Goal: Transaction & Acquisition: Purchase product/service

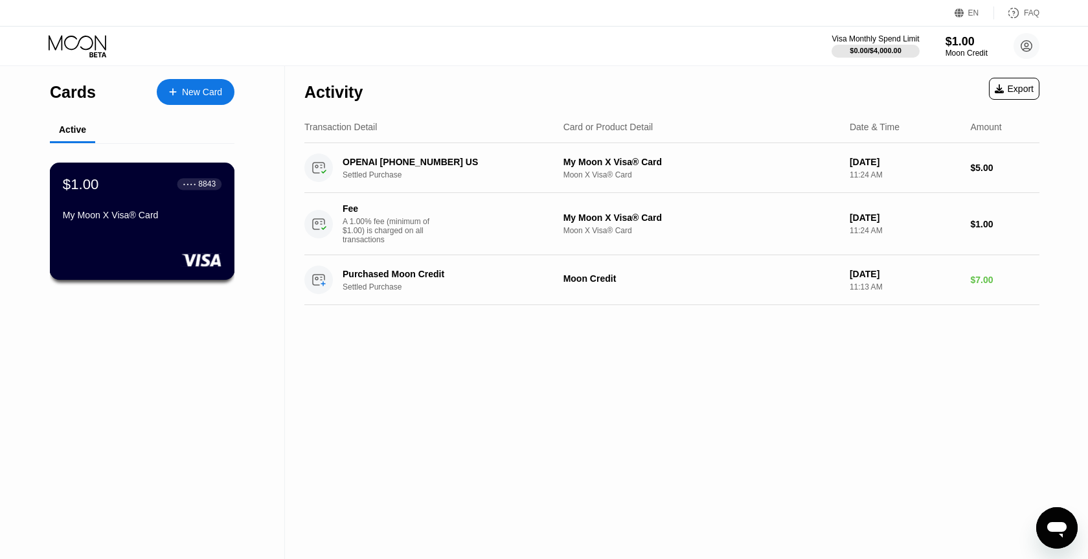
click at [227, 229] on div "$1.00 ● ● ● ● 8843 My Moon X Visa® Card" at bounding box center [142, 221] width 185 height 117
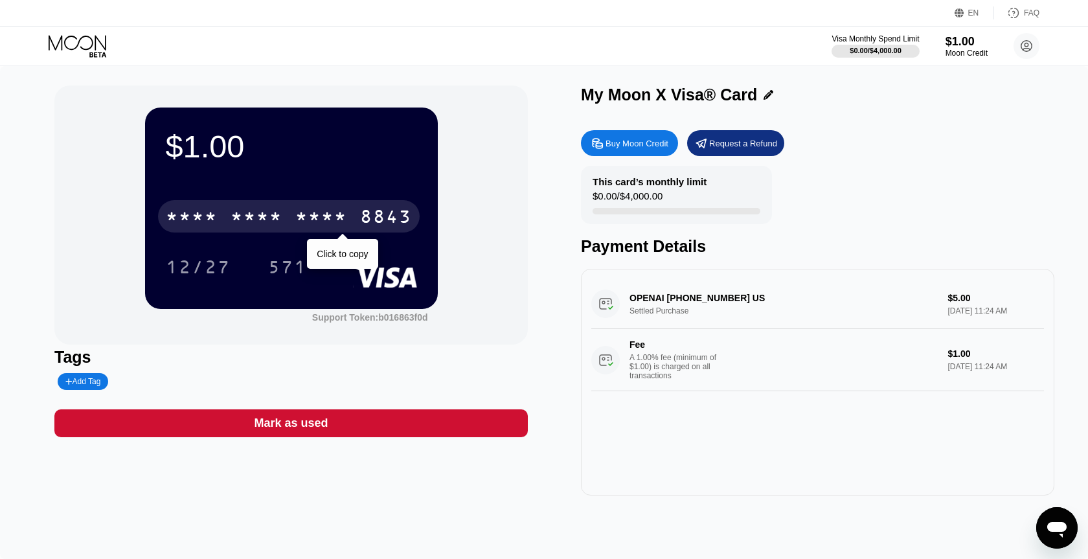
click at [394, 218] on div "8843" at bounding box center [386, 218] width 52 height 21
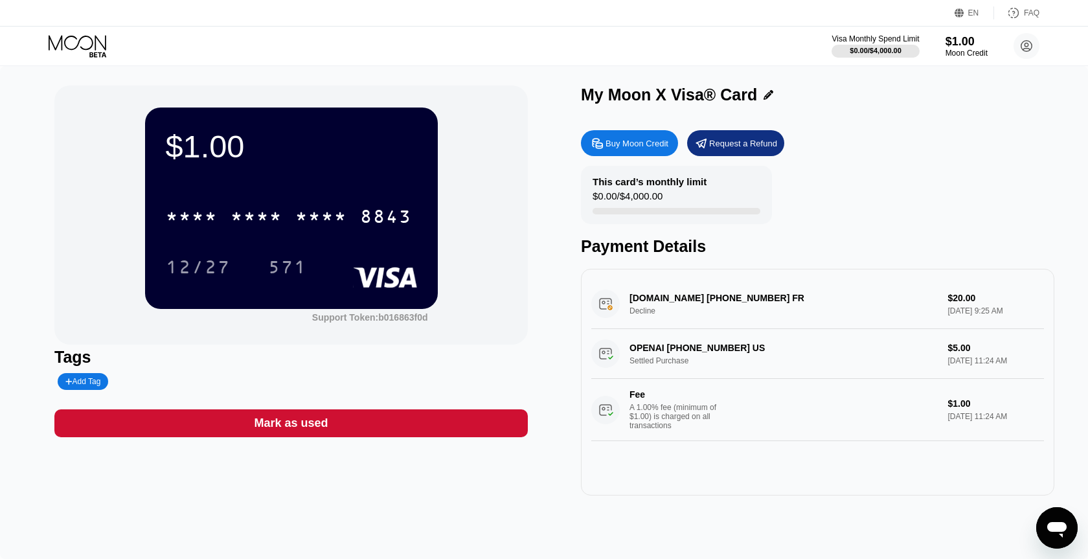
click at [749, 305] on div "[DOMAIN_NAME] [PHONE_NUMBER] FR Decline $20.00 [DATE] 9:25 AM" at bounding box center [817, 304] width 453 height 50
click at [654, 149] on div "Buy Moon Credit" at bounding box center [636, 143] width 63 height 11
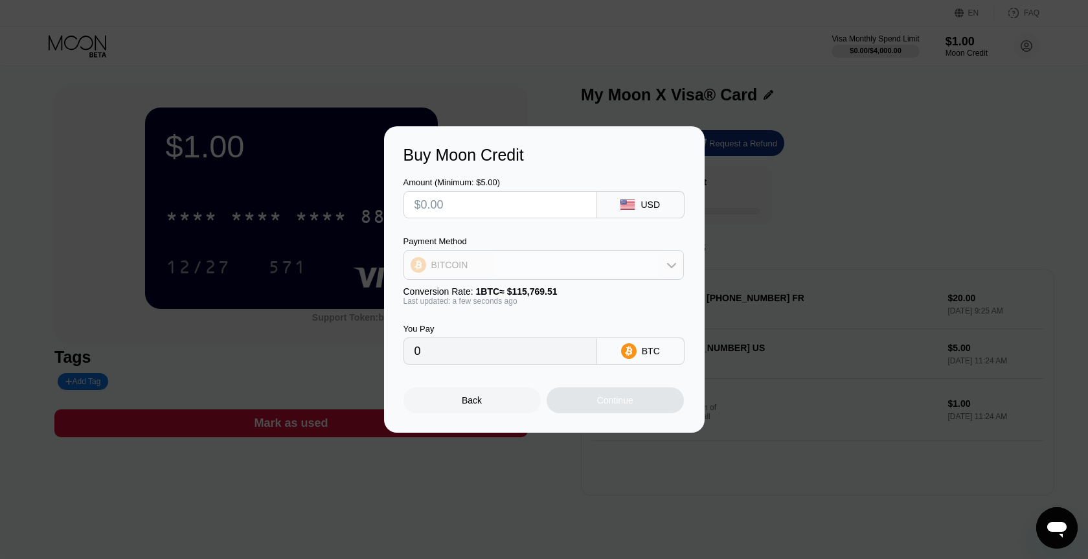
click at [569, 255] on div "BITCOIN" at bounding box center [543, 265] width 279 height 26
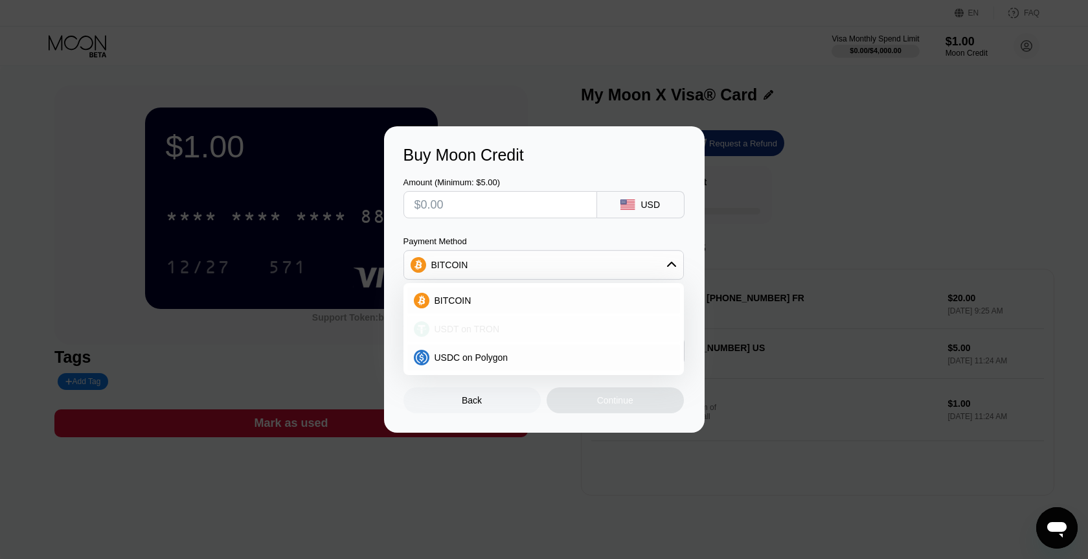
click at [520, 332] on div "USDT on TRON" at bounding box center [551, 329] width 244 height 10
type input "0.00"
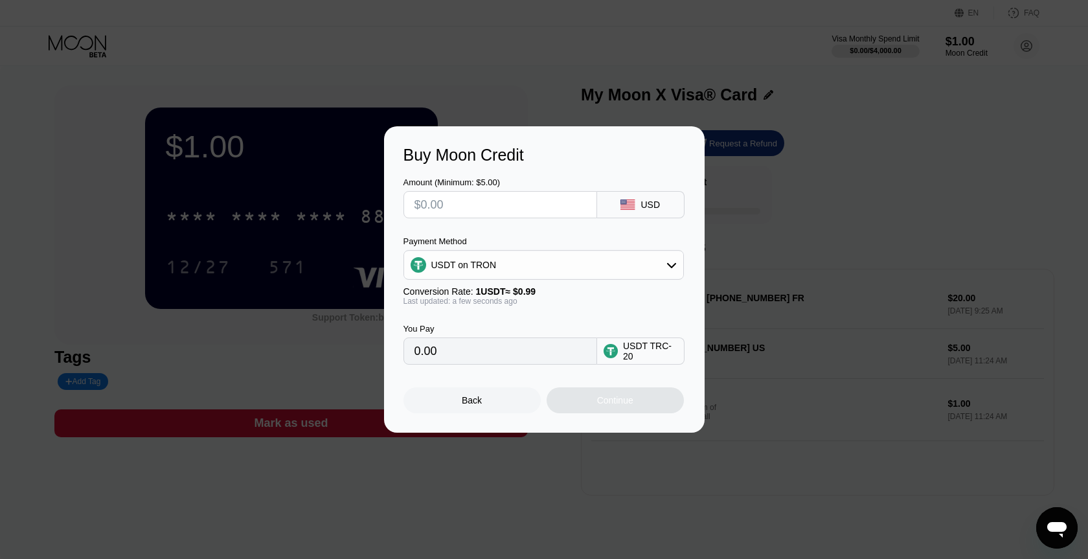
click at [521, 351] on input "0.00" at bounding box center [500, 351] width 172 height 26
click at [504, 354] on input "0.00" at bounding box center [500, 351] width 172 height 26
click at [449, 205] on input "text" at bounding box center [500, 205] width 172 height 26
click at [796, 213] on div "Buy Moon Credit Amount (Minimum: $5.00) USD Payment Method USDT on TRON Convers…" at bounding box center [544, 279] width 1088 height 306
drag, startPoint x: 525, startPoint y: 203, endPoint x: 427, endPoint y: 206, distance: 98.5
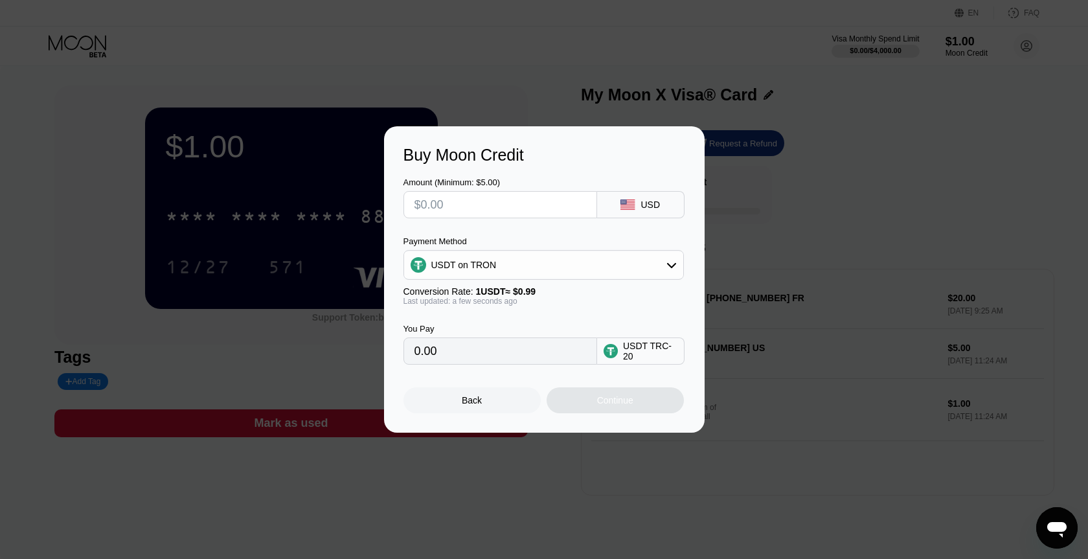
click at [427, 206] on input "text" at bounding box center [500, 205] width 172 height 26
type input "$2"
type input "2.02"
type input "$20"
type input "20.20"
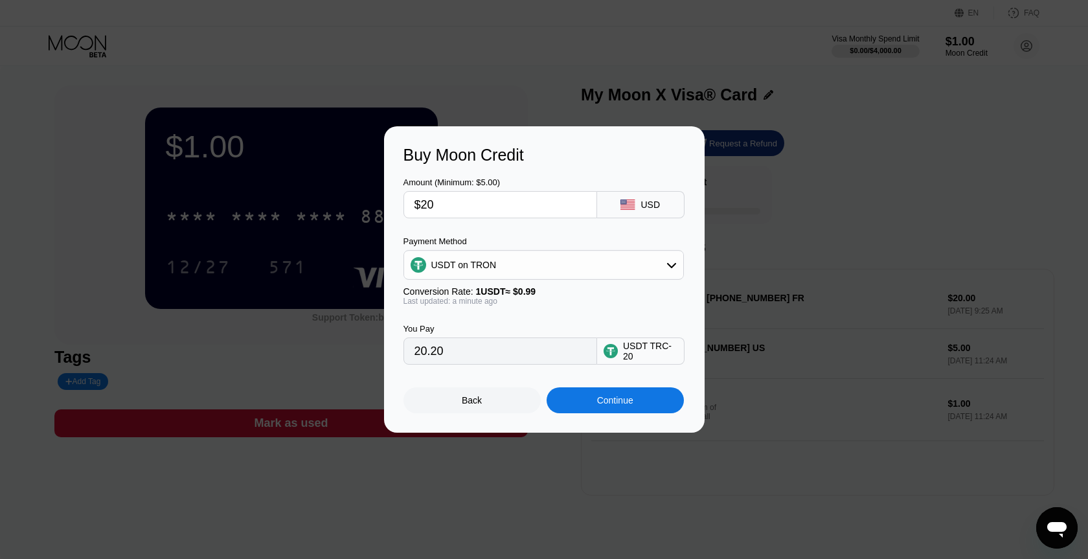
type input "$20"
click at [651, 361] on div "USDT TRC-20" at bounding box center [650, 351] width 54 height 21
drag, startPoint x: 651, startPoint y: 364, endPoint x: 624, endPoint y: 353, distance: 29.3
click at [624, 353] on div "USDT TRC-20" at bounding box center [650, 351] width 54 height 21
click at [791, 209] on div "Buy Moon Credit Amount (Minimum: $5.00) $20 USD Payment Method USDT on TRON Con…" at bounding box center [544, 279] width 1088 height 306
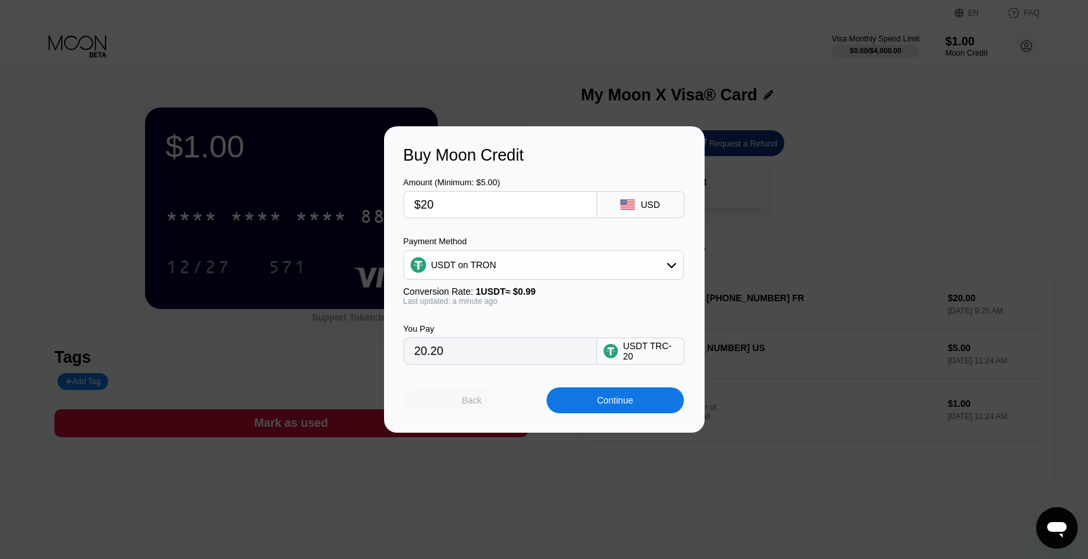
click at [510, 412] on div "Back" at bounding box center [471, 400] width 137 height 26
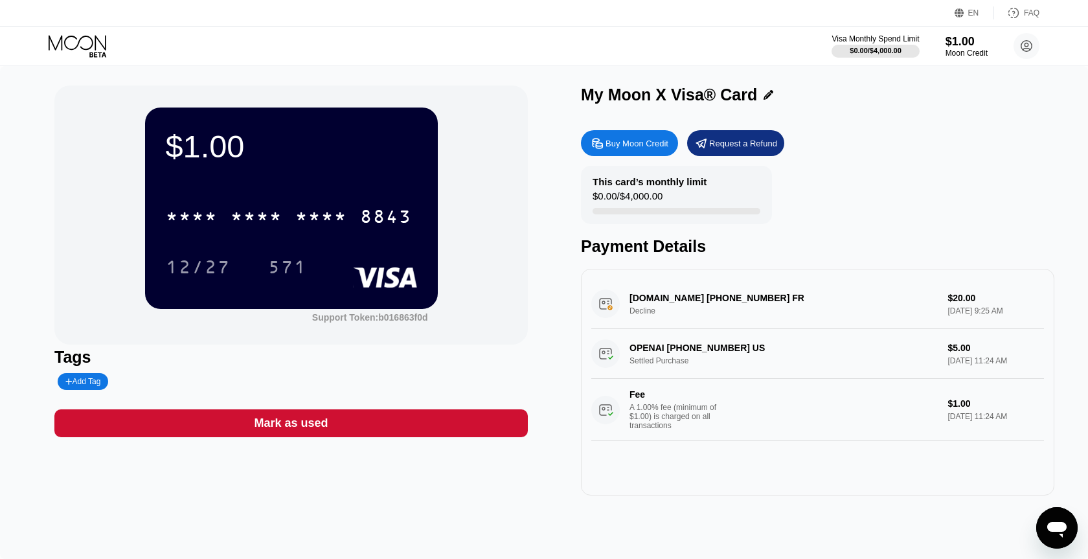
click at [1028, 14] on div "FAQ" at bounding box center [1032, 12] width 16 height 9
click at [652, 145] on div "Buy Moon Credit" at bounding box center [636, 143] width 63 height 11
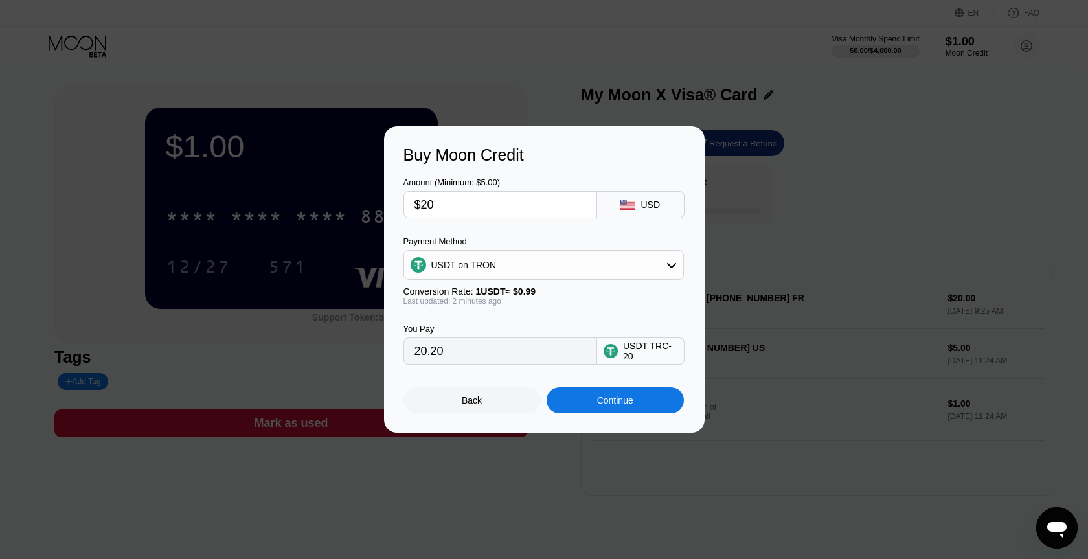
click at [436, 352] on input "20.20" at bounding box center [500, 351] width 172 height 26
drag, startPoint x: 445, startPoint y: 353, endPoint x: 412, endPoint y: 351, distance: 32.4
click at [414, 351] on input "20.20" at bounding box center [500, 351] width 172 height 26
drag, startPoint x: 436, startPoint y: 212, endPoint x: 428, endPoint y: 212, distance: 8.4
click at [428, 212] on input "$20" at bounding box center [500, 205] width 172 height 26
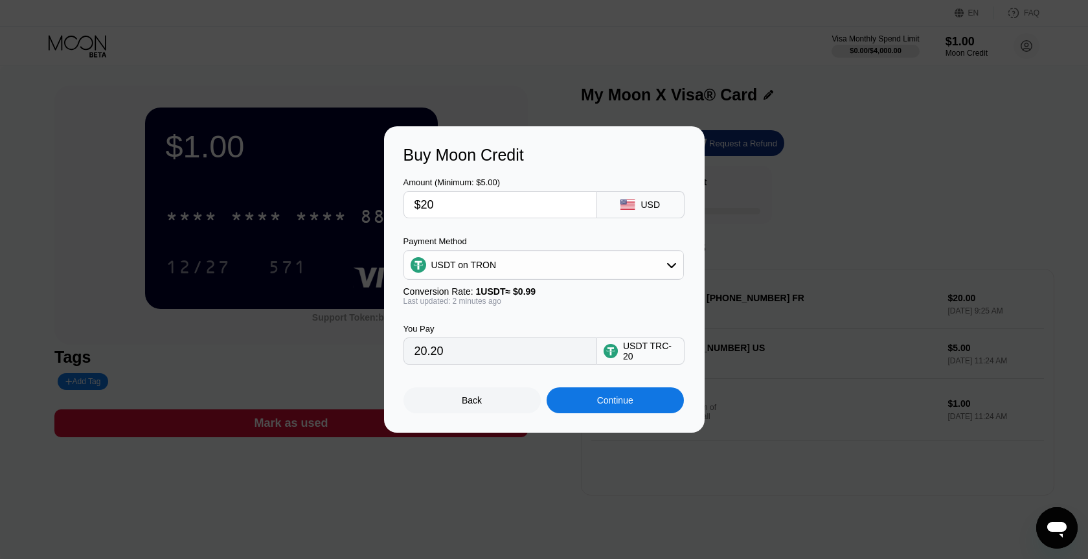
type input "$23"
type input "23.23"
drag, startPoint x: 444, startPoint y: 199, endPoint x: 427, endPoint y: 198, distance: 17.5
click at [427, 198] on input "$23" at bounding box center [500, 205] width 172 height 26
type input "$25"
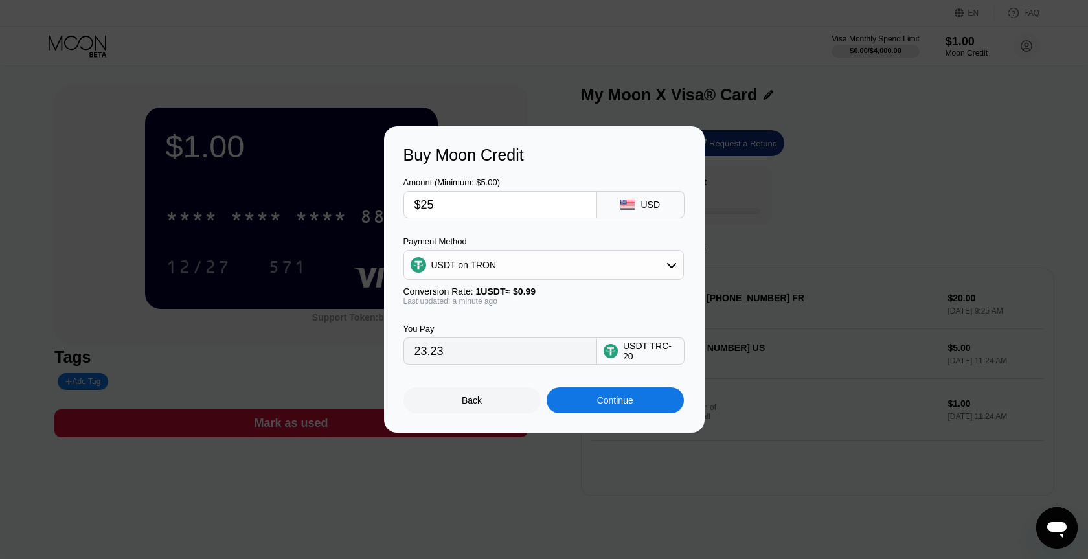
type input "25.25"
type input "$25"
drag, startPoint x: 456, startPoint y: 356, endPoint x: 403, endPoint y: 357, distance: 52.5
click at [414, 357] on input "25.25" at bounding box center [500, 351] width 172 height 26
click at [610, 403] on div "Continue" at bounding box center [615, 400] width 36 height 10
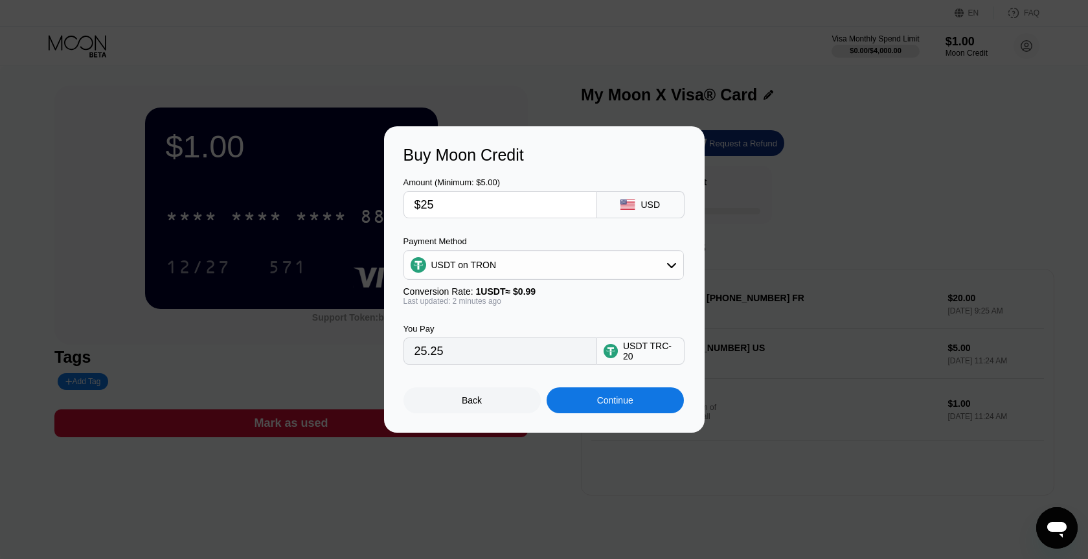
click at [625, 315] on div "You Pay 25.25 USDT TRC-20" at bounding box center [544, 335] width 282 height 59
click at [605, 405] on div "Continue" at bounding box center [615, 400] width 36 height 10
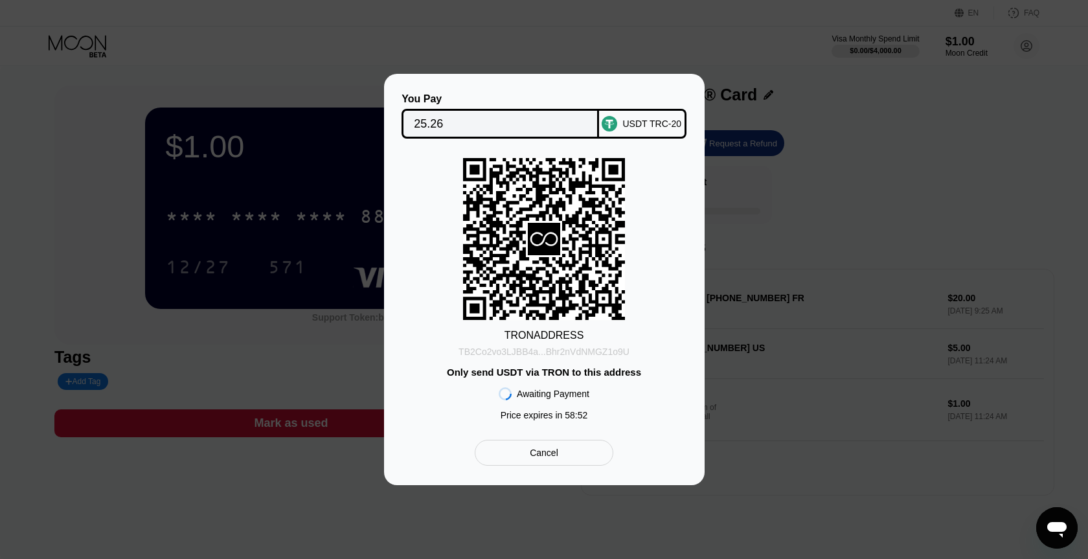
click at [552, 355] on div "TB2Co2vo3LJBB4a...Bhr2nVdNMGZ1o9U" at bounding box center [543, 351] width 171 height 10
click at [438, 120] on input "25.26" at bounding box center [500, 124] width 173 height 26
click at [447, 122] on input "25.26" at bounding box center [500, 124] width 173 height 26
drag, startPoint x: 447, startPoint y: 122, endPoint x: 438, endPoint y: 122, distance: 9.1
click at [438, 122] on input "25.26" at bounding box center [500, 124] width 173 height 26
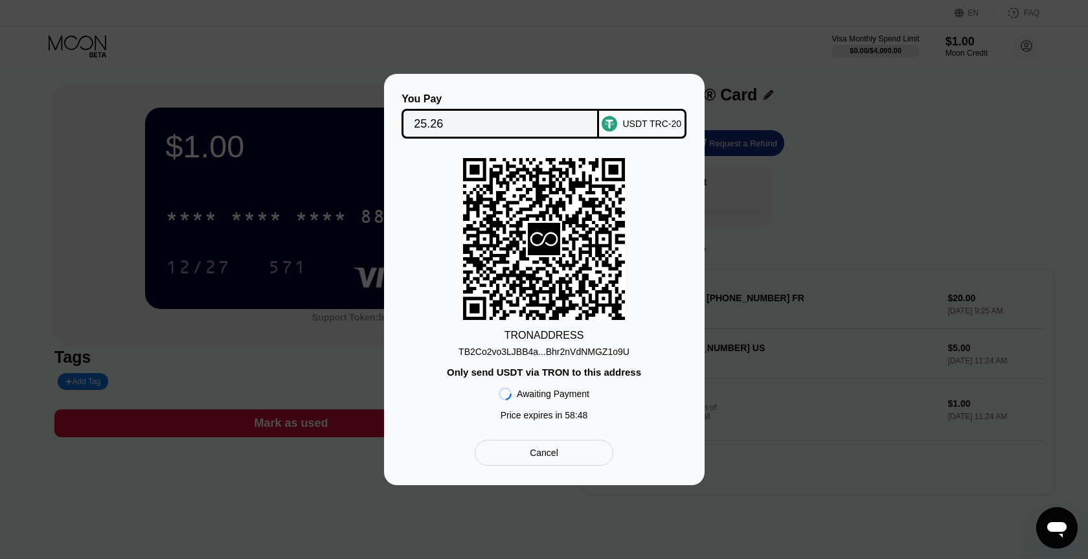
click at [447, 171] on div "TRON ADDRESS TB2Co2vo3LJBB4a...Bhr2nVdNMGZ1o9U Only send USDT via TRON to this …" at bounding box center [544, 292] width 282 height 269
click at [574, 354] on div "TB2Co2vo3LJBB4a...Bhr2nVdNMGZ1o9U" at bounding box center [543, 351] width 171 height 10
click at [543, 354] on div "TB2Co2vo3LJBB4a...Bhr2nVdNMGZ1o9U" at bounding box center [543, 351] width 171 height 10
click at [585, 355] on div "TB2Co2vo3LJBB4a...Bhr2nVdNMGZ1o9U" at bounding box center [543, 351] width 171 height 10
click at [586, 352] on div "TB2Co2vo3LJBB4a...Bhr2nVdNMGZ1o9U" at bounding box center [543, 351] width 171 height 10
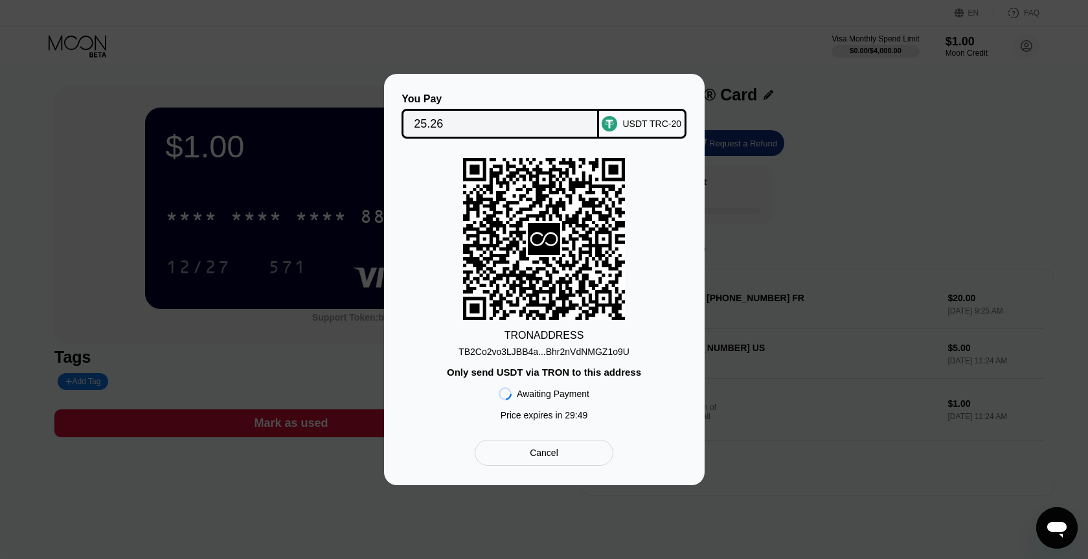
click at [855, 191] on div "You Pay 25.26 USDT TRC-20 TRON ADDRESS TB2Co2vo3LJBB4a...Bhr2nVdNMGZ1o9U Only s…" at bounding box center [544, 279] width 1088 height 411
click at [551, 458] on div "Cancel" at bounding box center [544, 453] width 28 height 12
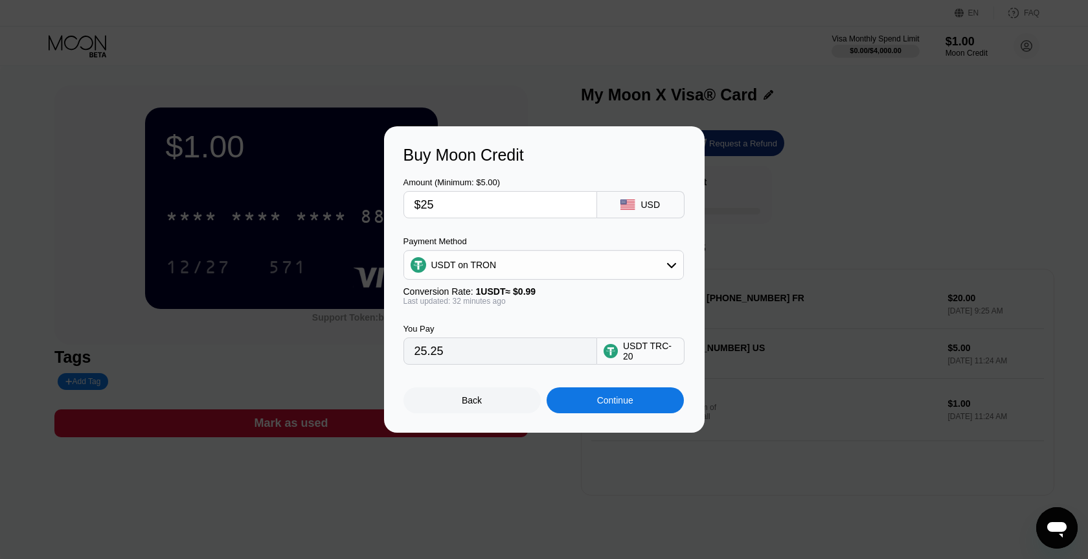
click at [509, 407] on div "Back" at bounding box center [471, 400] width 137 height 26
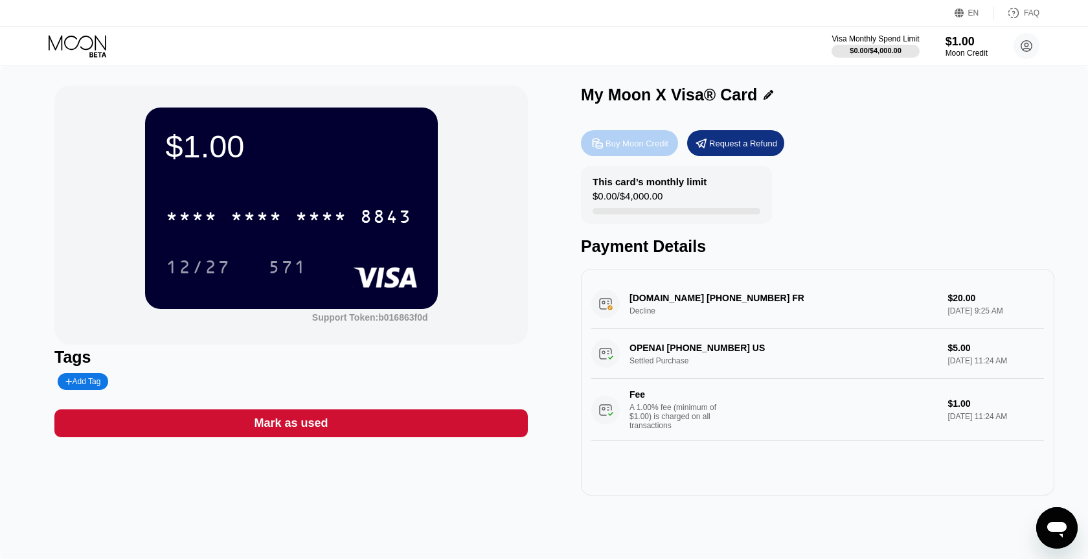
click at [661, 149] on div "Buy Moon Credit" at bounding box center [636, 143] width 63 height 11
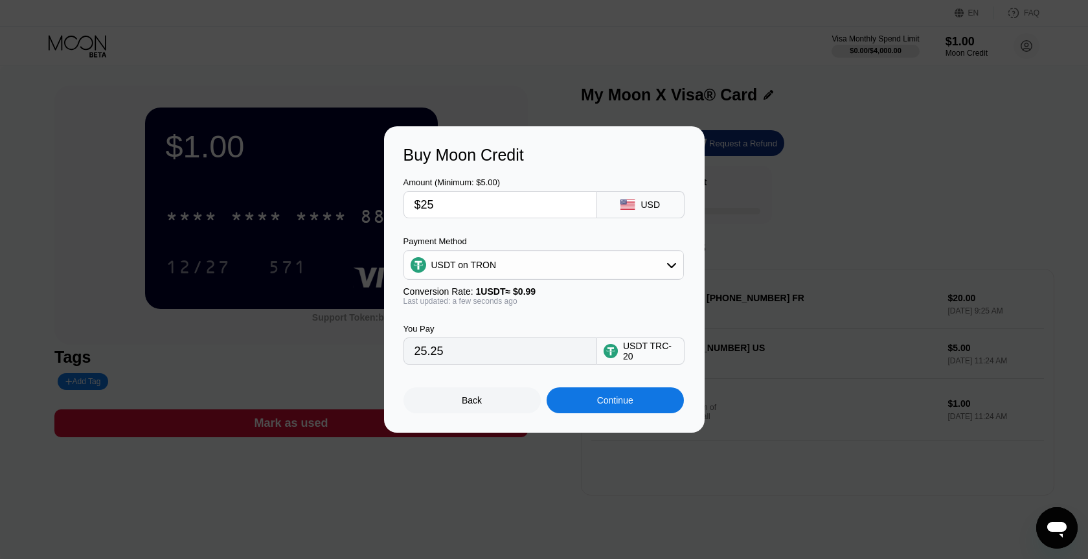
click at [611, 259] on div "USDT on TRON" at bounding box center [543, 265] width 279 height 26
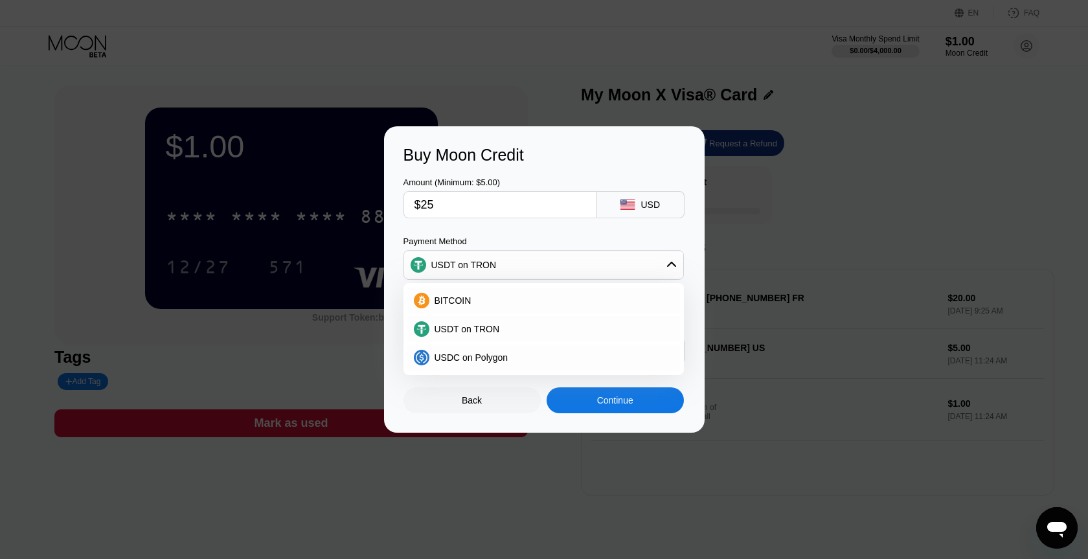
click at [831, 205] on div "Buy Moon Credit Amount (Minimum: $5.00) $25 USD Payment Method USDT on TRON BIT…" at bounding box center [544, 279] width 1088 height 306
click at [861, 164] on div "Buy Moon Credit Amount (Minimum: $5.00) $25 USD Payment Method USDT on TRON BIT…" at bounding box center [544, 279] width 1088 height 306
click at [882, 245] on div "Buy Moon Credit Amount (Minimum: $5.00) $25 USD Payment Method USDT on TRON BIT…" at bounding box center [544, 279] width 1088 height 306
click at [584, 330] on div "USDT on TRON" at bounding box center [551, 329] width 244 height 10
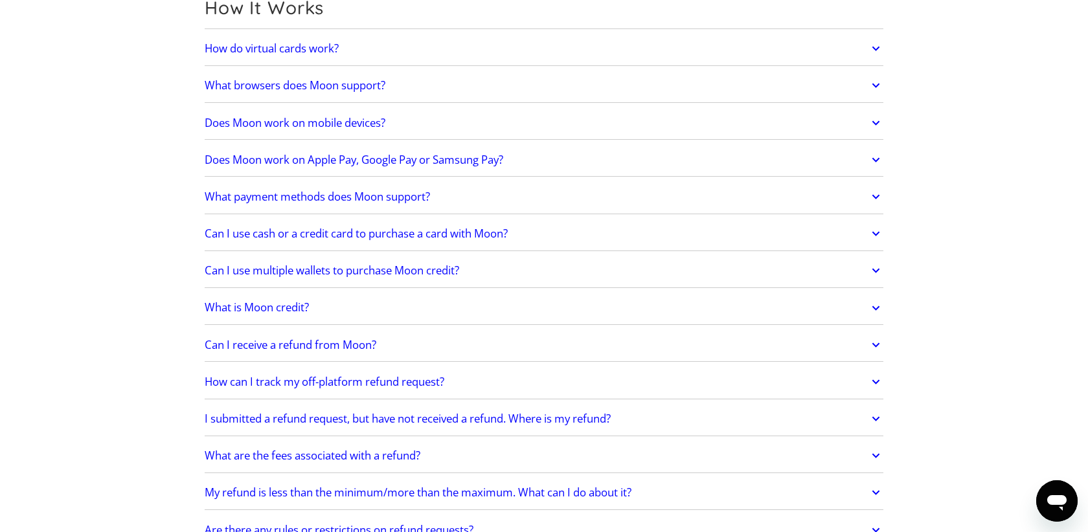
scroll to position [477, 0]
